Goal: Task Accomplishment & Management: Manage account settings

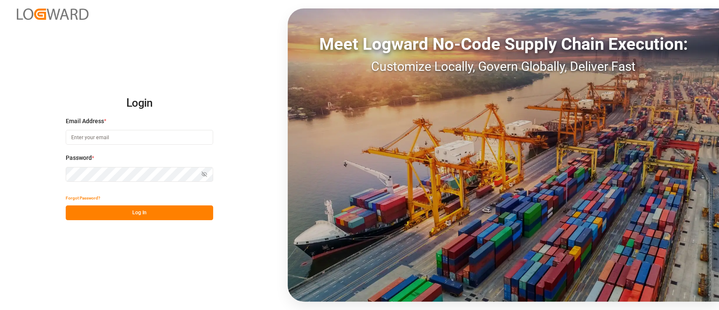
click at [166, 132] on input at bounding box center [139, 137] width 147 height 15
type input "[PERSON_NAME][EMAIL_ADDRESS][PERSON_NAME][DOMAIN_NAME]"
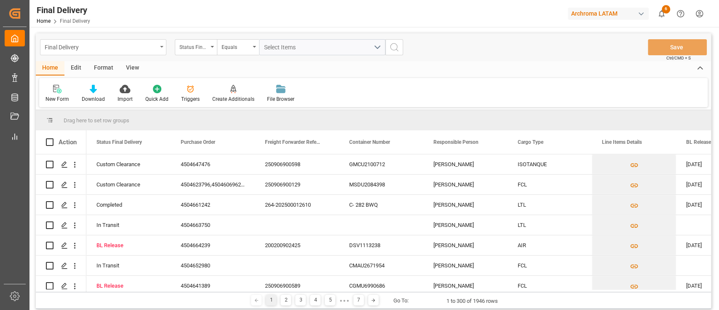
click at [158, 44] on div "Final Delivery" at bounding box center [103, 47] width 126 height 16
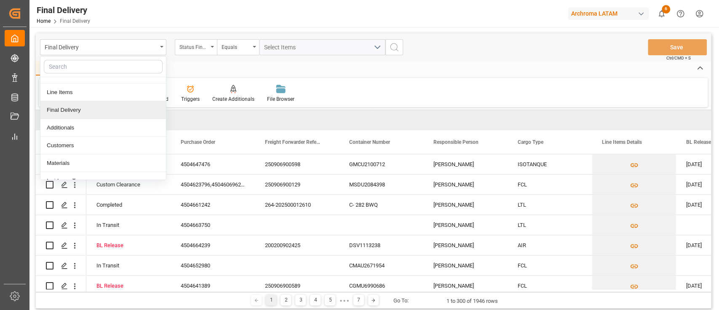
scroll to position [47, 0]
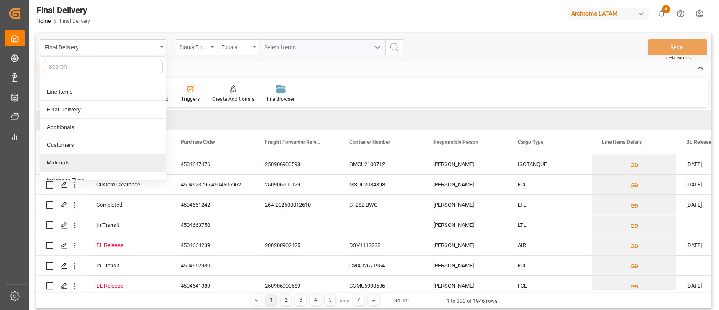
click at [89, 158] on div "Materials" at bounding box center [103, 163] width 126 height 18
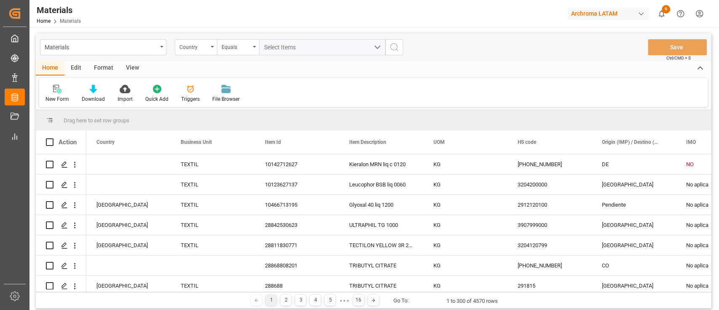
click at [79, 64] on div "Edit" at bounding box center [75, 68] width 23 height 14
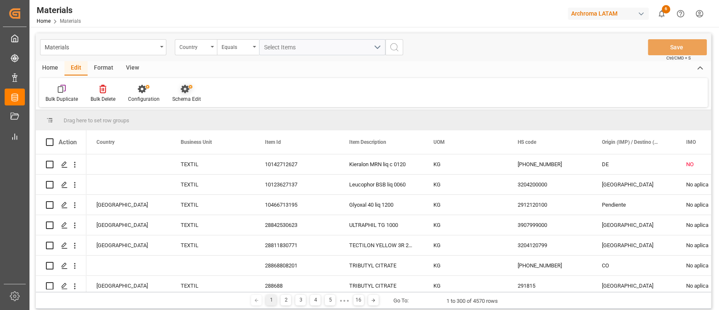
click at [181, 89] on icon at bounding box center [187, 89] width 12 height 8
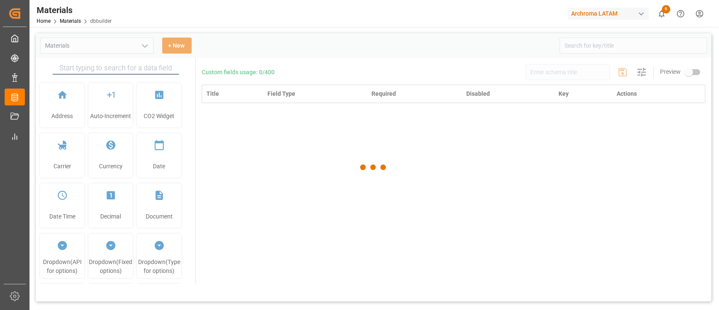
type input "Materials"
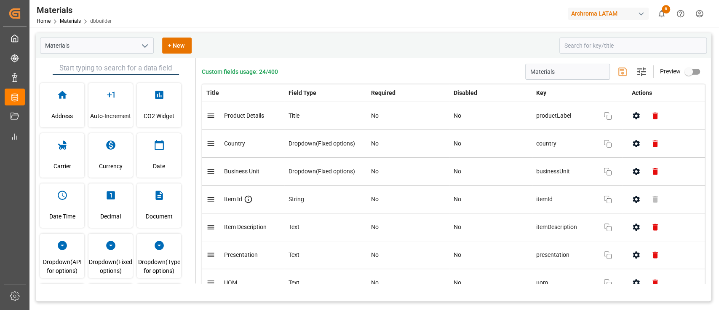
click at [454, 53] on div "Materials + New" at bounding box center [296, 45] width 513 height 16
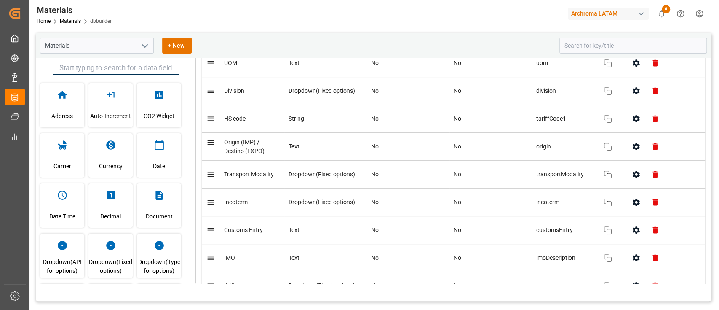
scroll to position [221, 0]
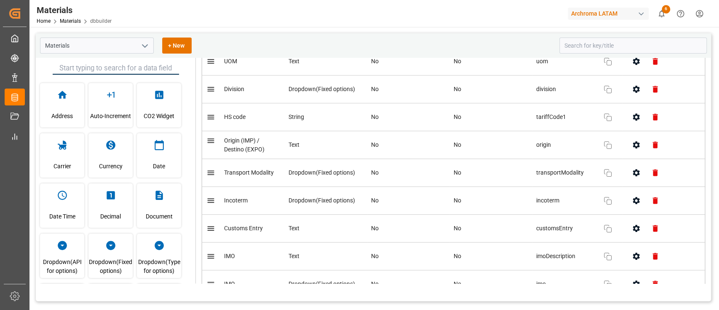
click at [629, 147] on button "button" at bounding box center [636, 144] width 19 height 19
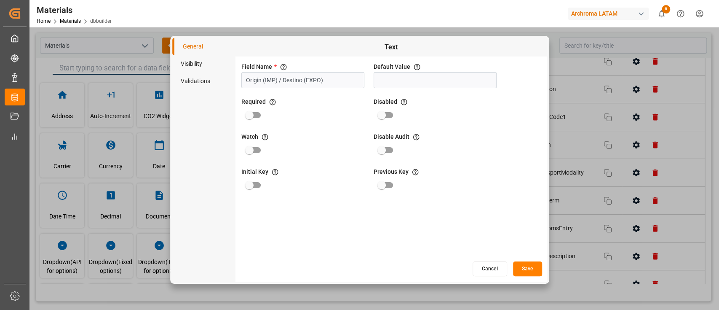
click at [196, 59] on li "Visibility" at bounding box center [203, 63] width 63 height 17
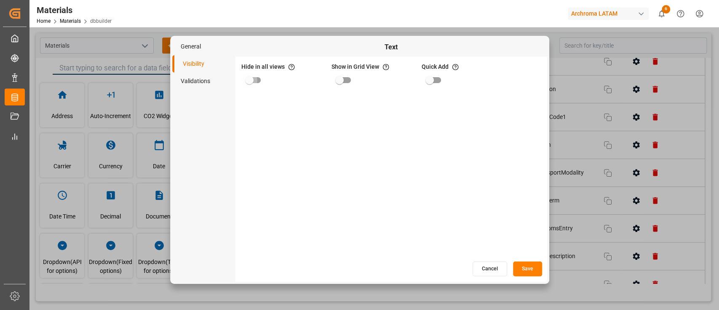
click at [258, 85] on input "primary checkbox" at bounding box center [249, 80] width 48 height 16
checkbox input "true"
click at [527, 265] on button "Save" at bounding box center [527, 268] width 29 height 15
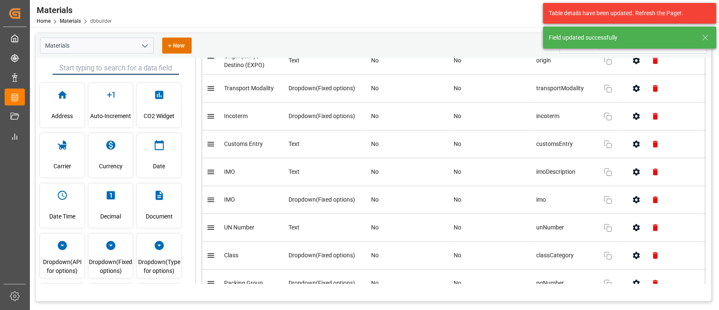
scroll to position [307, 0]
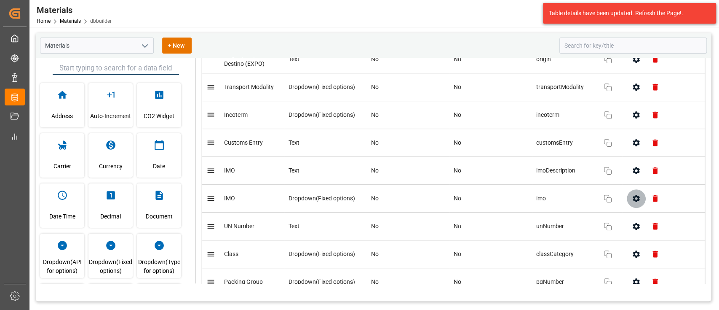
click at [627, 203] on button "button" at bounding box center [636, 198] width 19 height 19
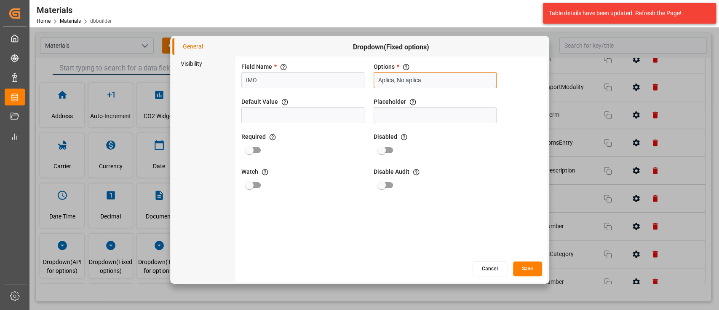
click at [457, 83] on input "Aplica, No aplica" at bounding box center [435, 80] width 123 height 16
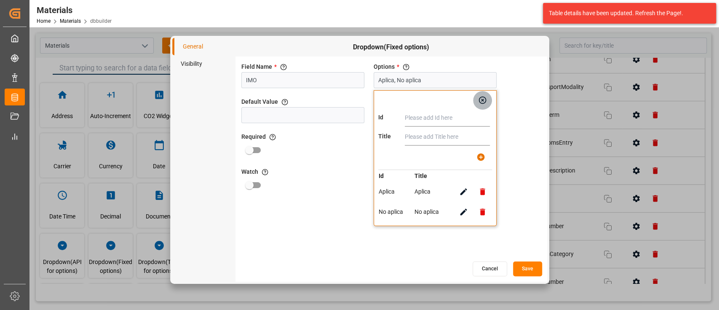
click at [483, 96] on icon "button" at bounding box center [482, 100] width 8 height 8
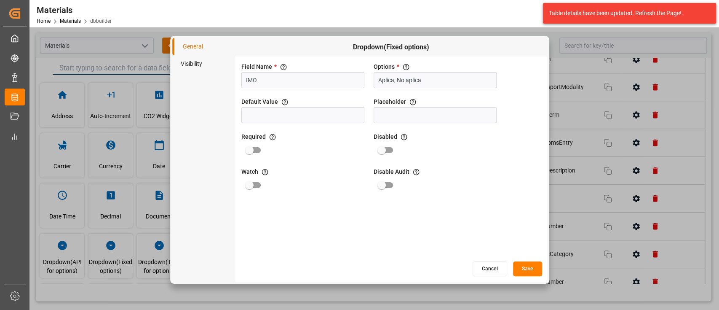
click at [488, 269] on button "Cancel" at bounding box center [490, 268] width 35 height 15
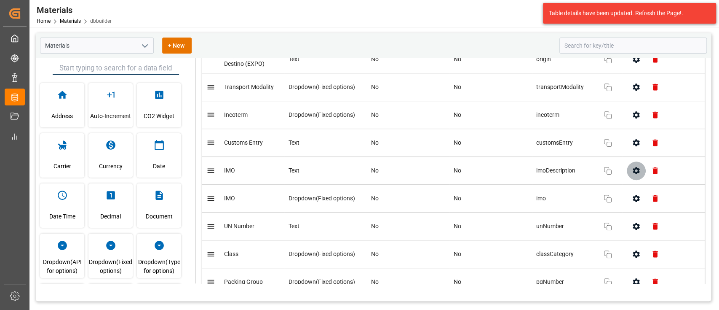
click at [632, 172] on icon "button" at bounding box center [636, 170] width 9 height 9
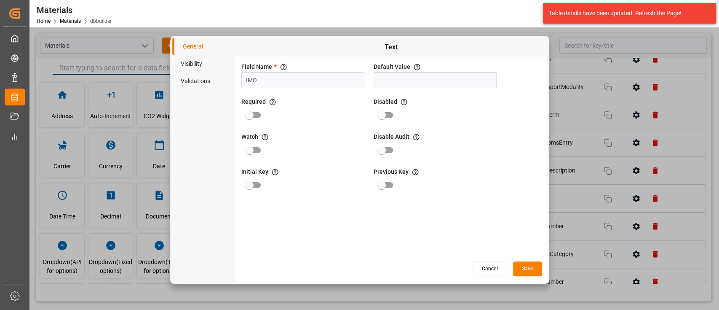
click at [490, 272] on button "Cancel" at bounding box center [490, 268] width 35 height 15
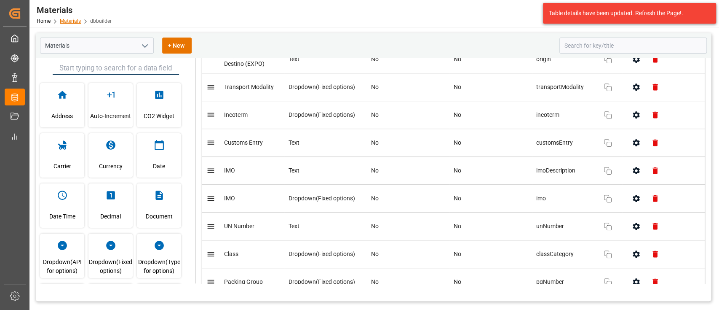
click at [73, 23] on link "Materials" at bounding box center [70, 21] width 21 height 6
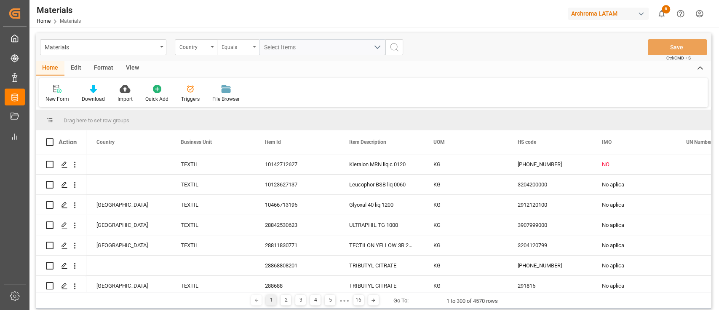
click at [249, 52] on div "Equals" at bounding box center [238, 47] width 42 height 16
click at [421, 61] on div "Home Edit Format View" at bounding box center [373, 68] width 675 height 14
